Goal: Check status: Check status

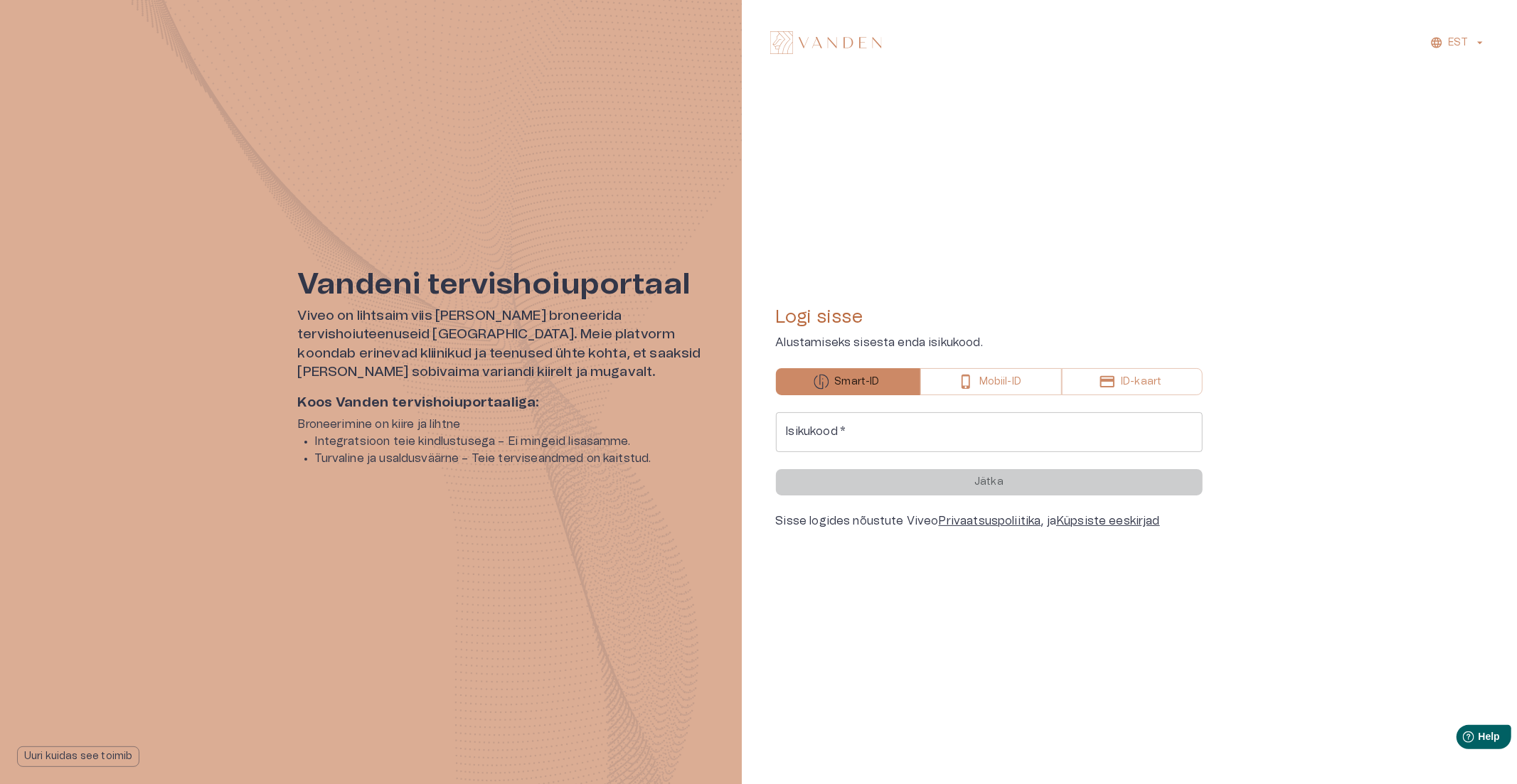
click at [892, 436] on input "Isikukood   *" at bounding box center [989, 432] width 426 height 40
type input "**********"
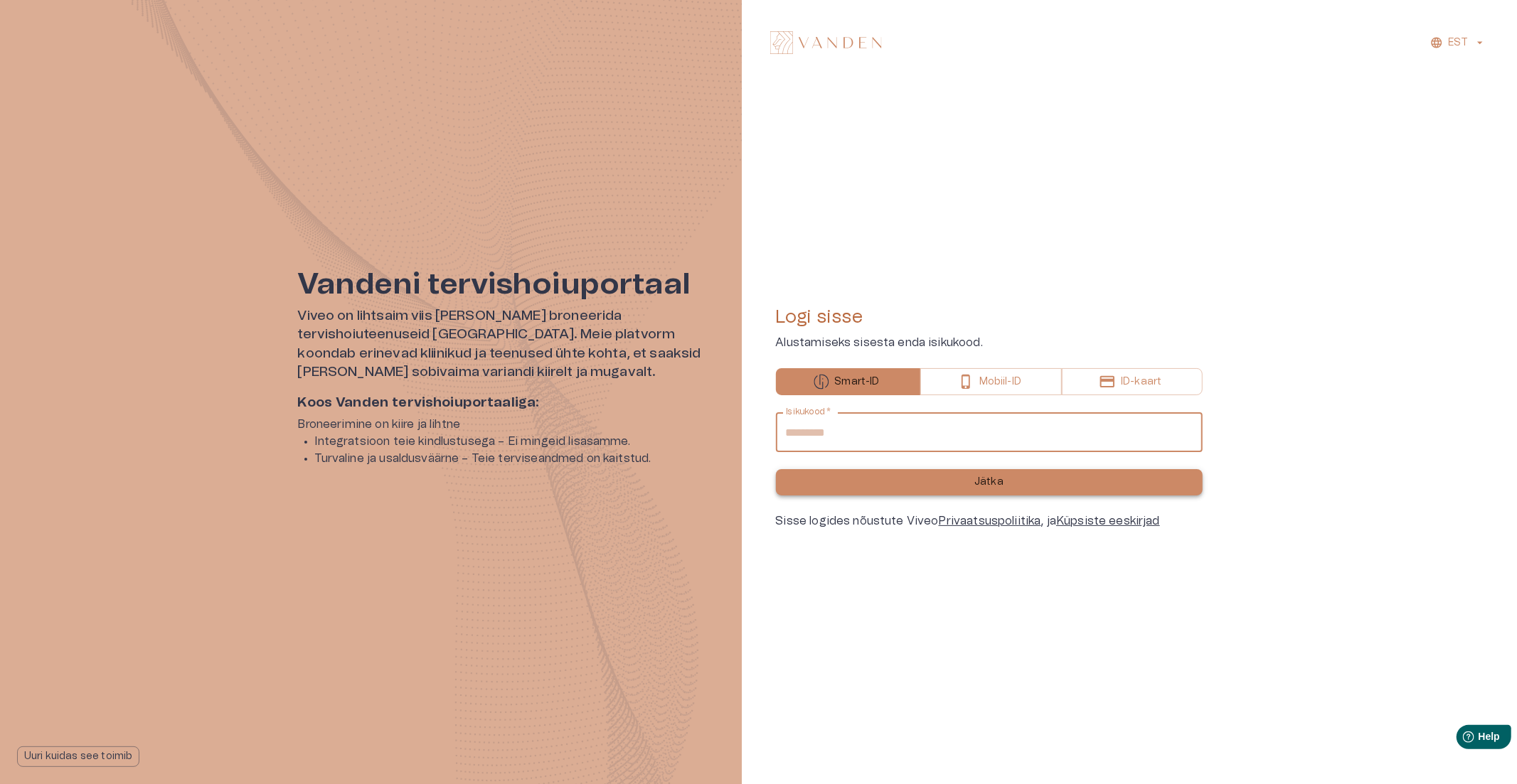
click at [951, 490] on button "Jätka" at bounding box center [989, 483] width 426 height 26
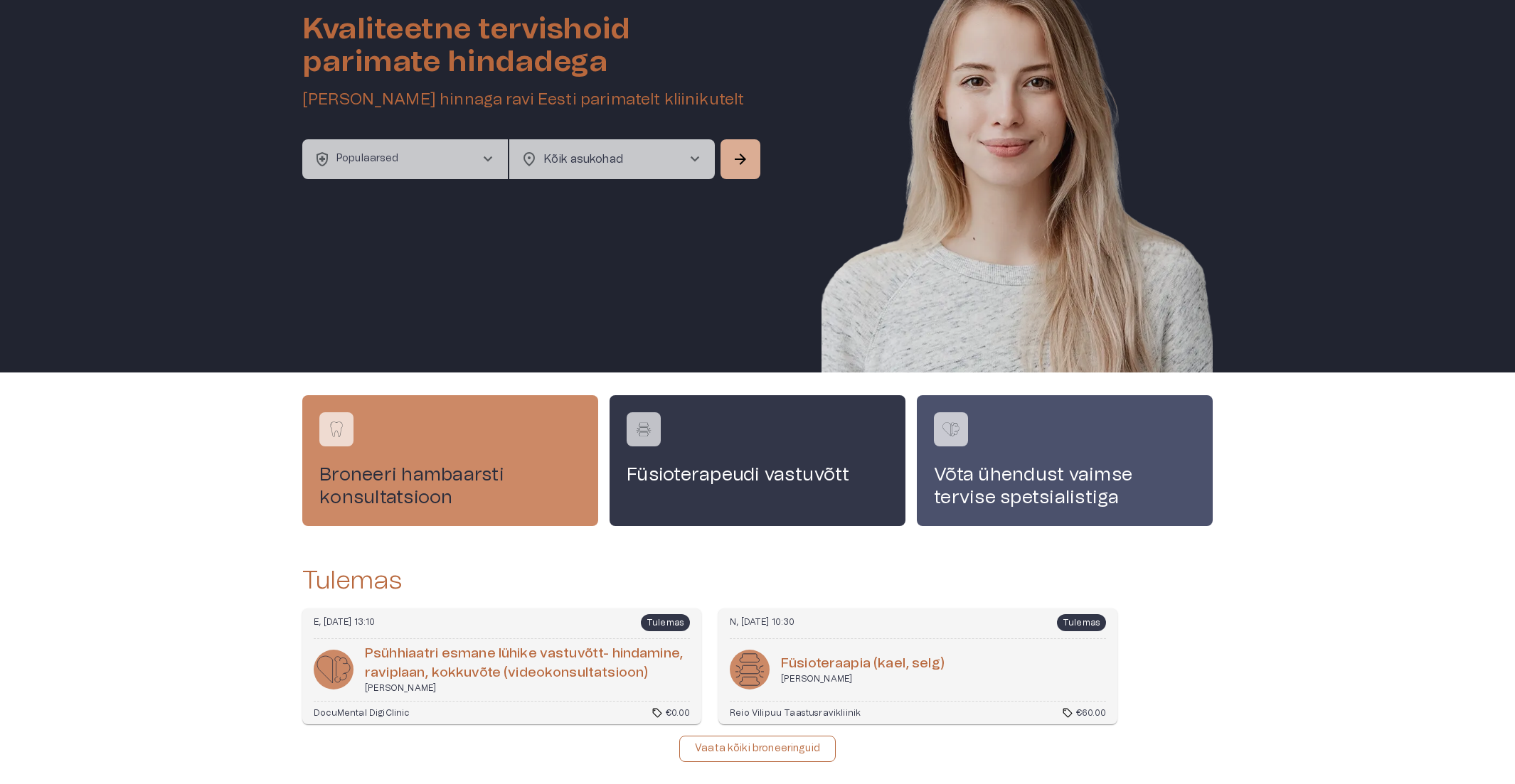
scroll to position [165, 0]
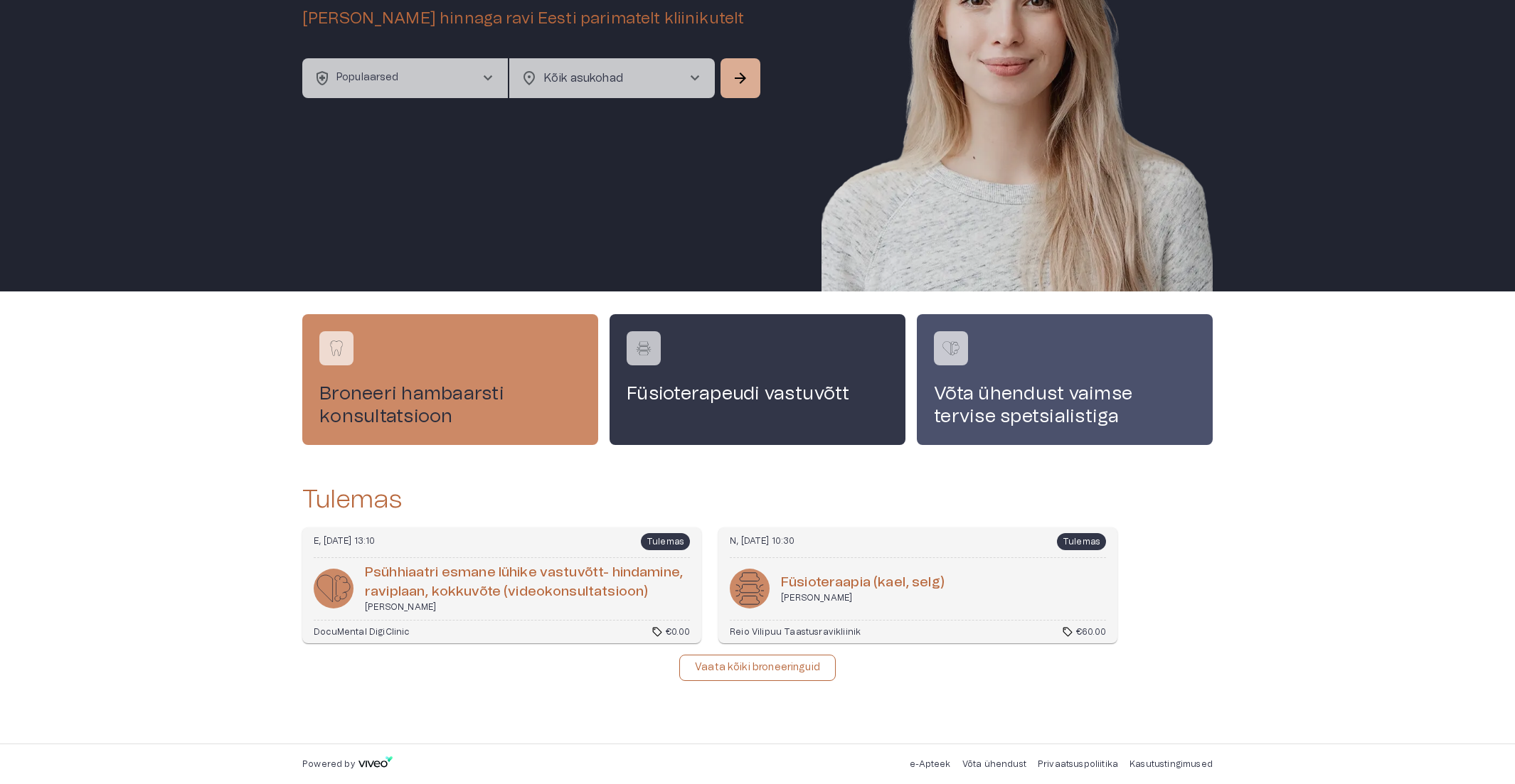
click at [753, 669] on p "Vaata kõiki broneeringuid" at bounding box center [758, 668] width 125 height 15
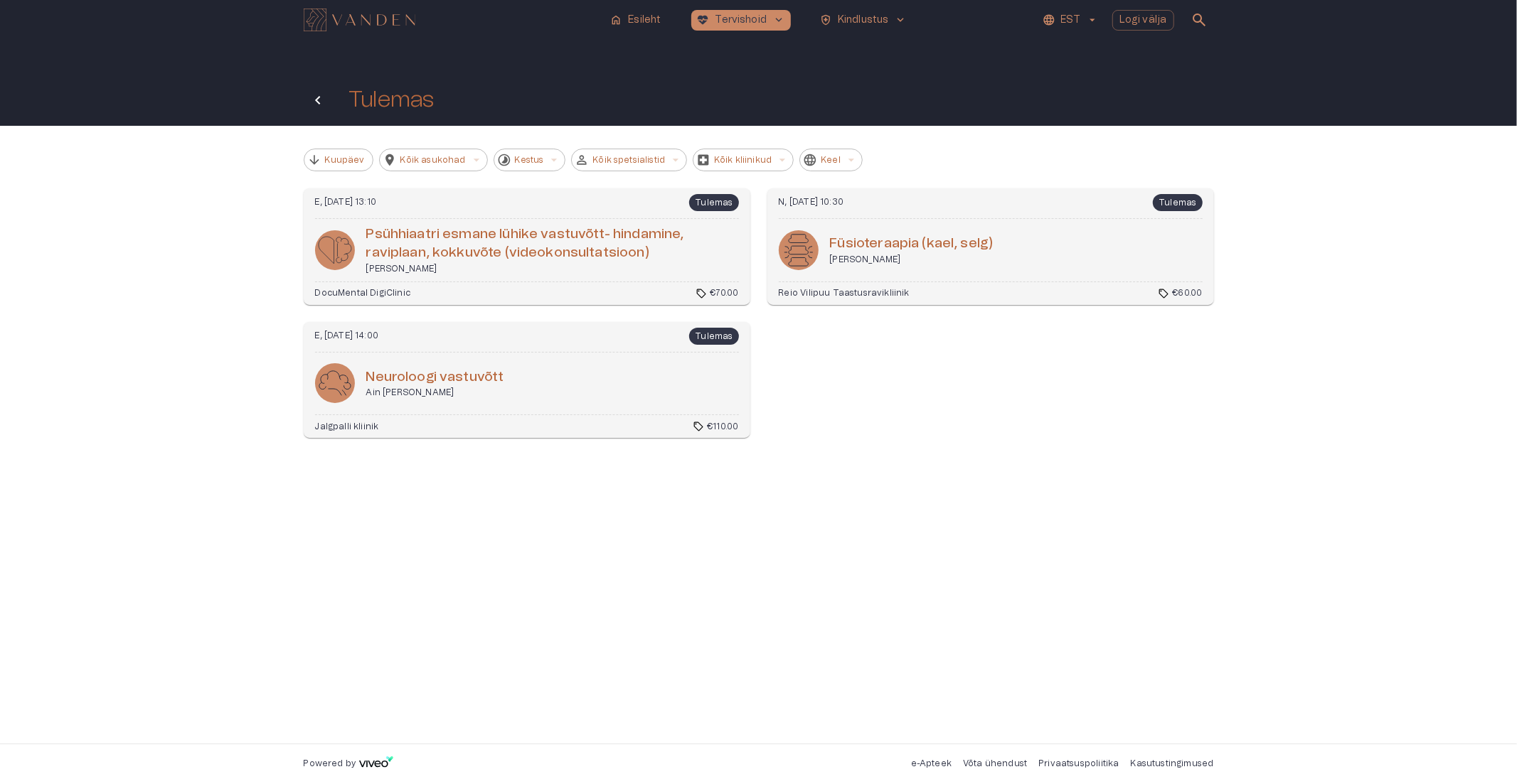
click at [319, 103] on icon "Tagasi" at bounding box center [318, 100] width 5 height 8
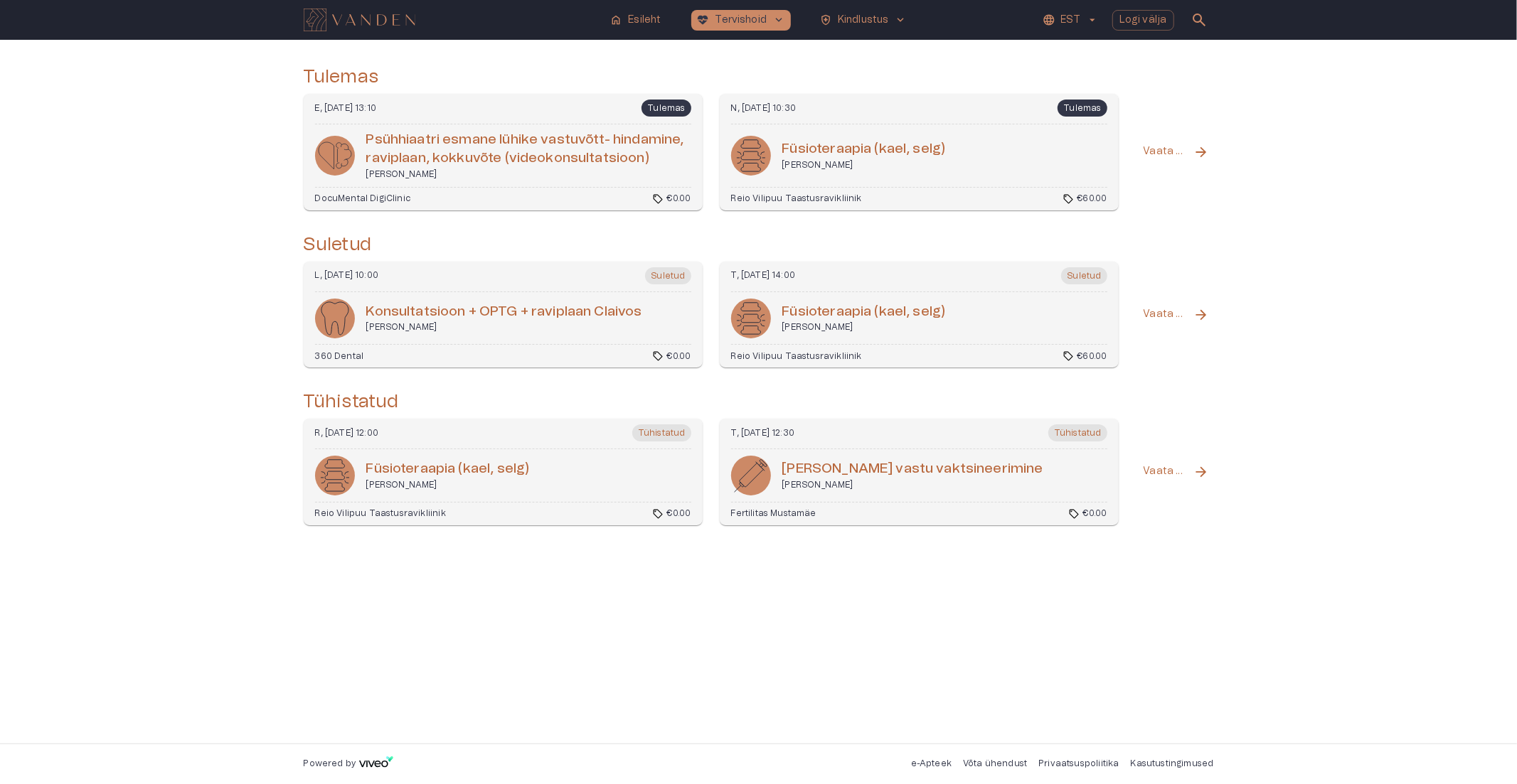
click at [1176, 315] on p "Vaata kõiki" at bounding box center [1165, 314] width 44 height 15
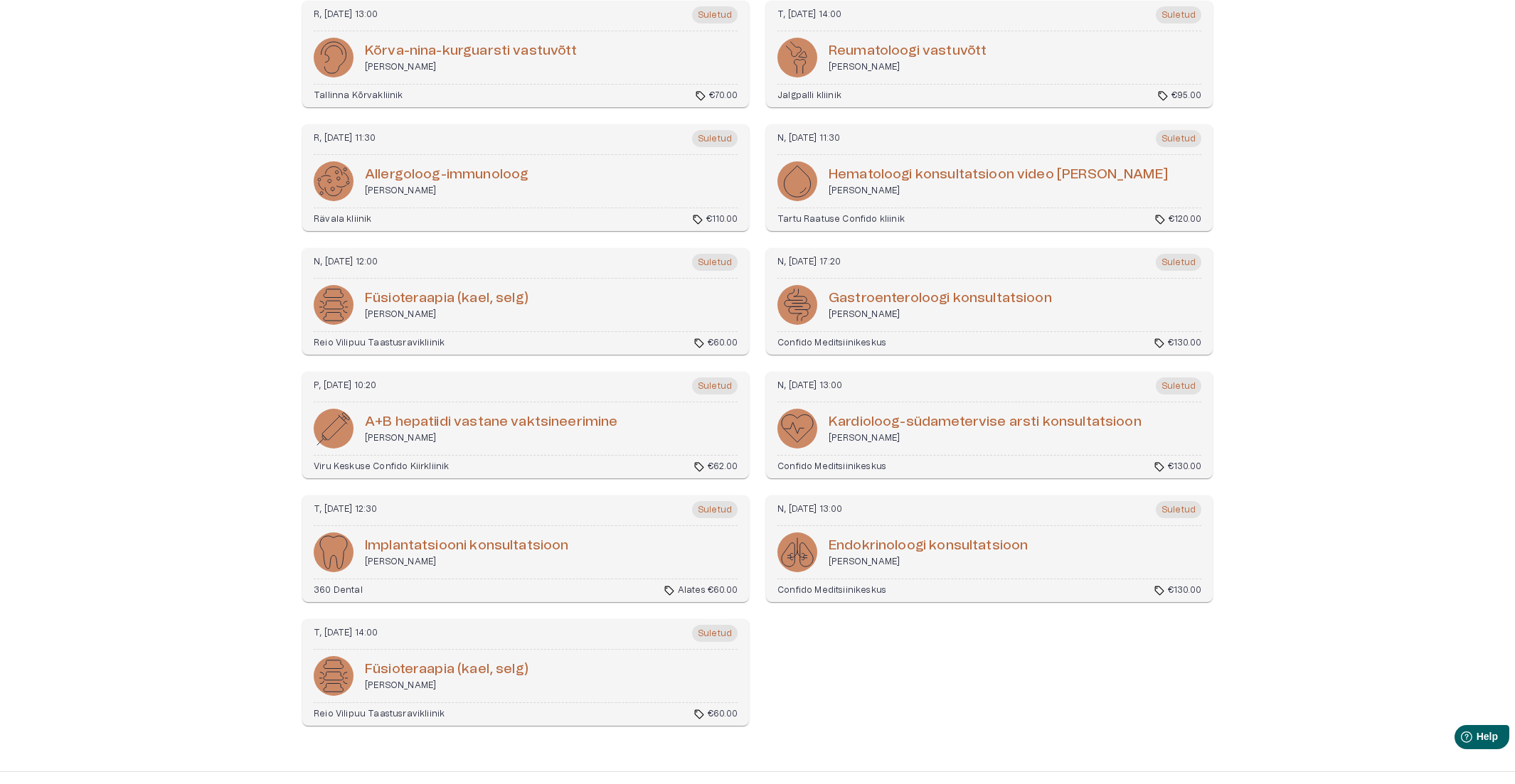
scroll to position [709, 0]
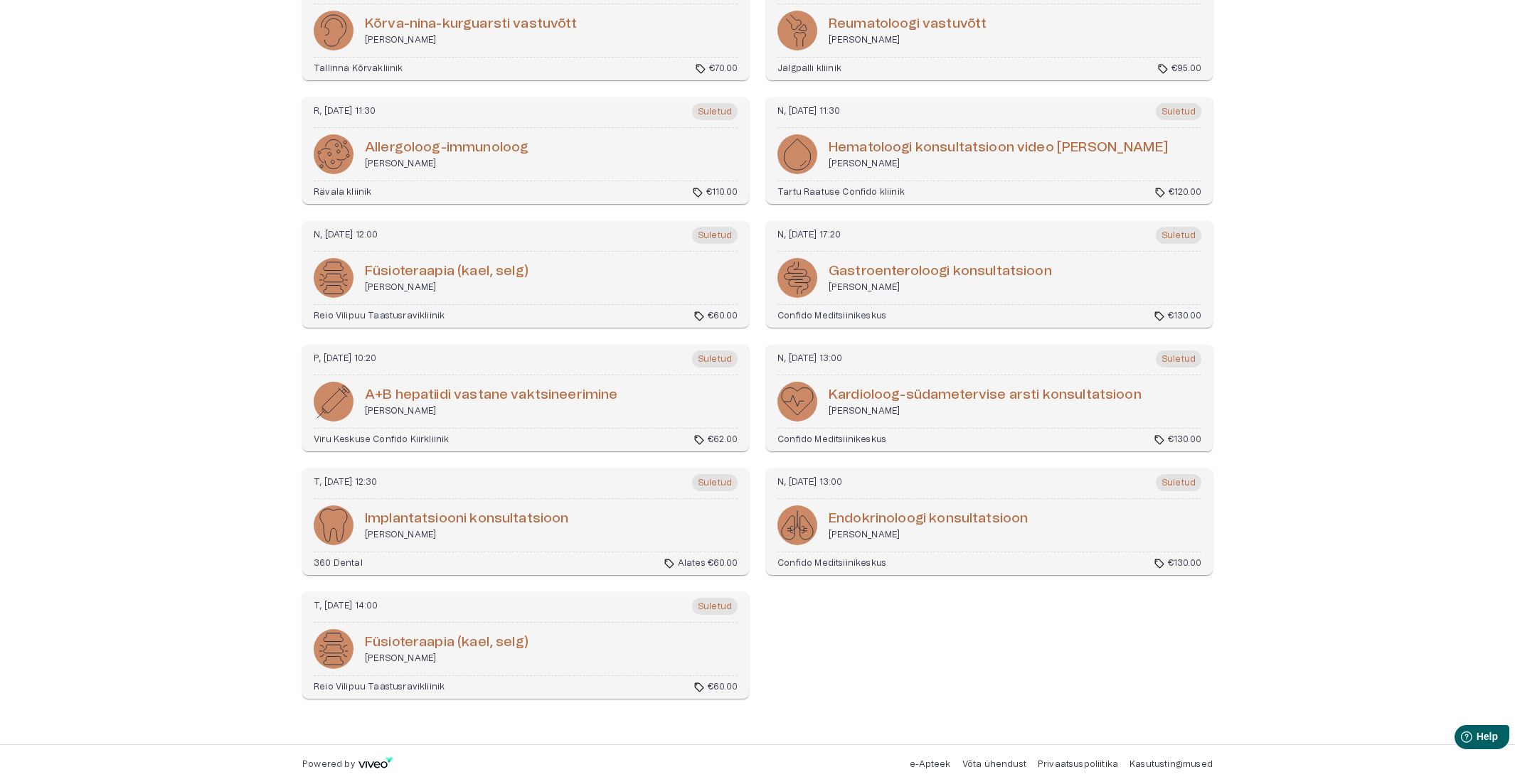
click at [456, 512] on h6 "Im­plan­tat­siooni kon­sul­tat­sioon" at bounding box center [467, 519] width 204 height 19
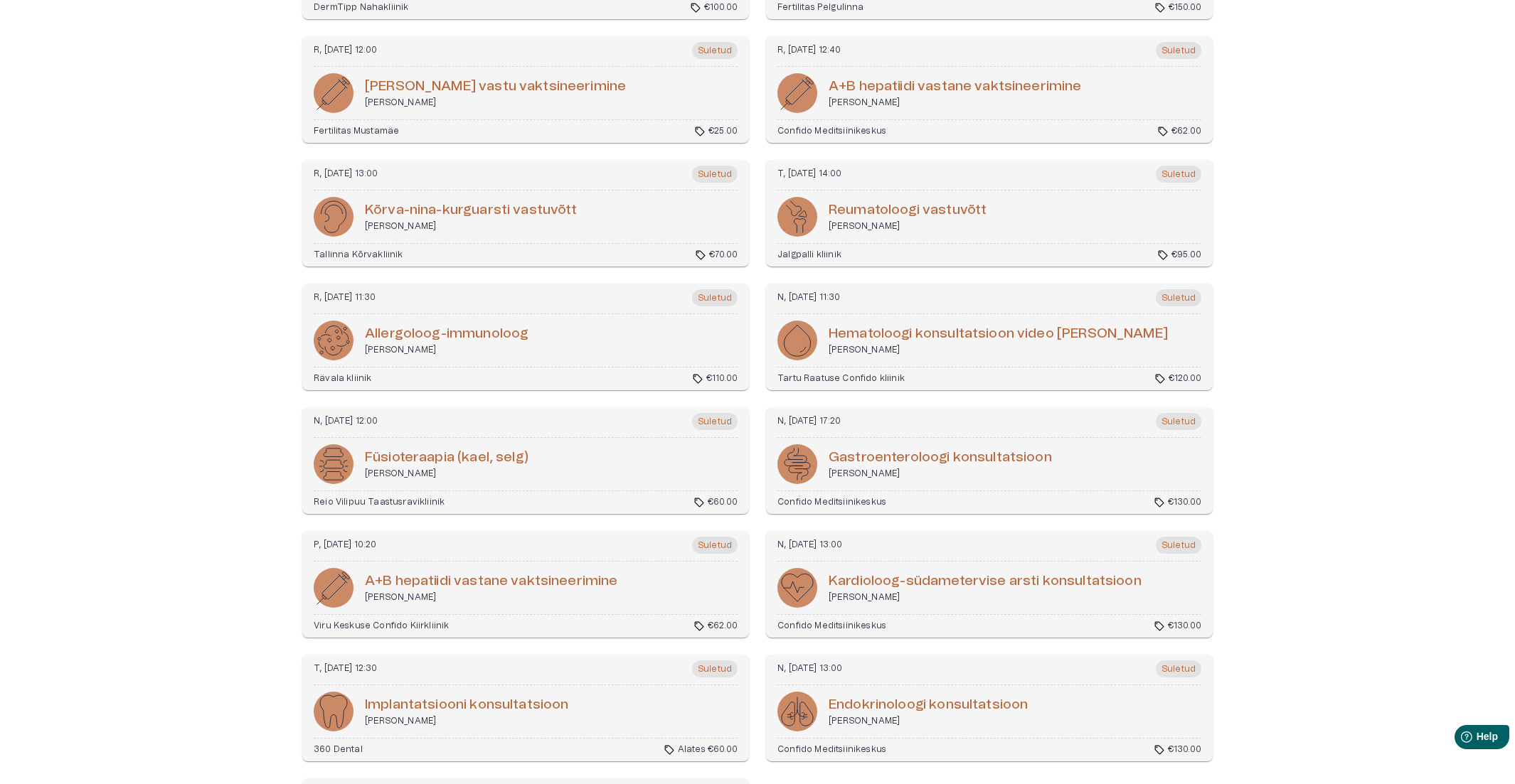
scroll to position [709, 0]
